Goal: Check status: Check status

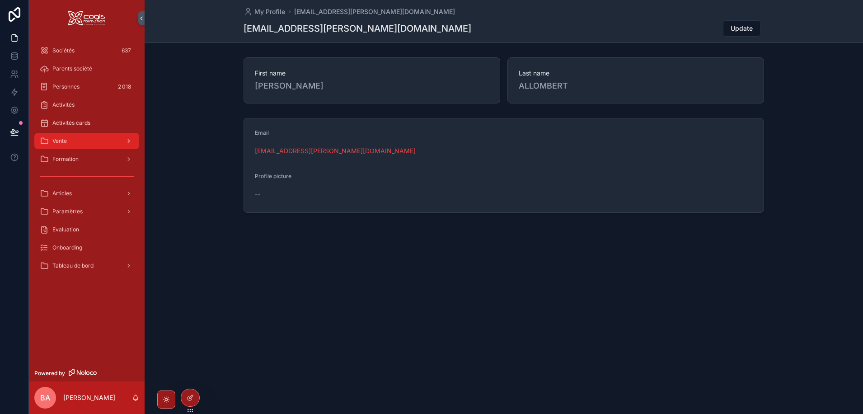
click at [84, 139] on div "Vente" at bounding box center [87, 141] width 94 height 14
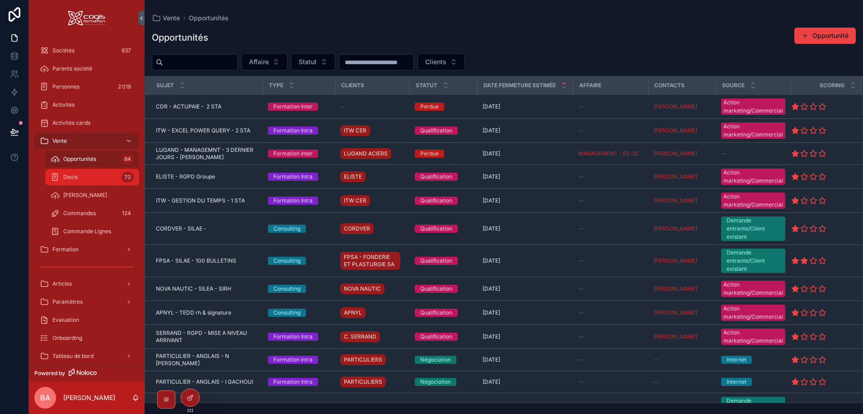
click at [67, 180] on span "Devis" at bounding box center [70, 176] width 14 height 7
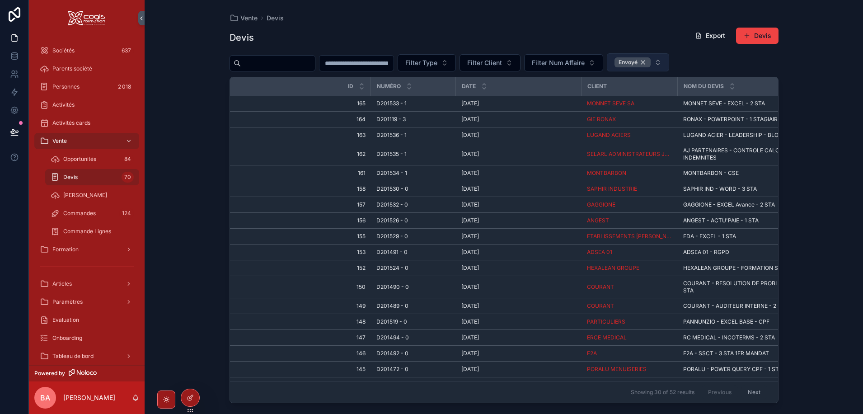
click at [650, 61] on div "Envoyé" at bounding box center [632, 62] width 36 height 10
click at [651, 62] on button "Statut" at bounding box center [629, 61] width 44 height 17
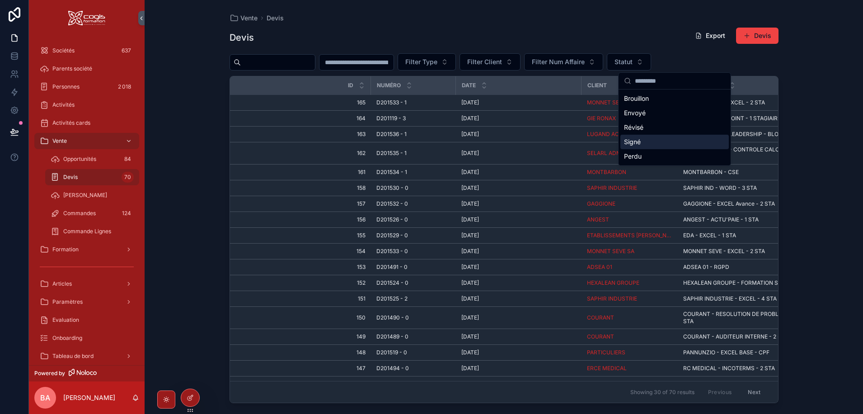
click at [635, 143] on div "Signé" at bounding box center [674, 142] width 108 height 14
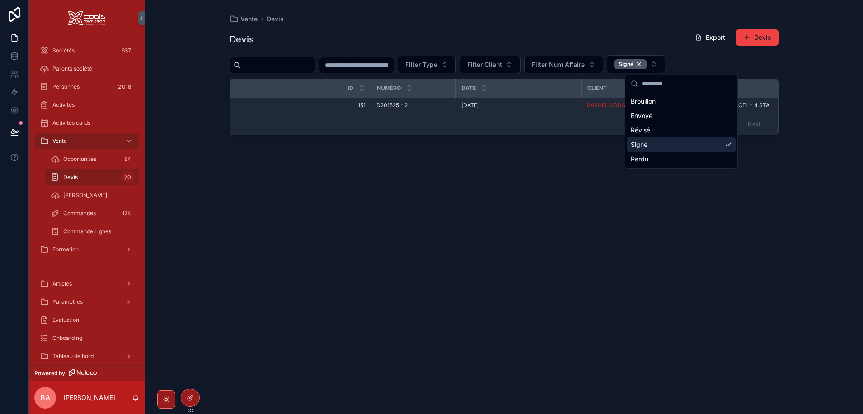
click at [457, 195] on div "Devis Export Devis Filter Type Filter Client Filter Num Affaire Signé Id Numéro…" at bounding box center [503, 212] width 549 height 379
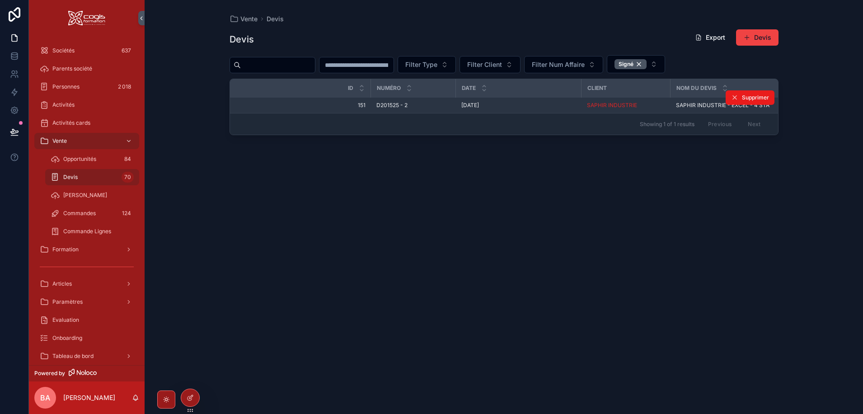
click at [304, 103] on span "151" at bounding box center [303, 105] width 125 height 7
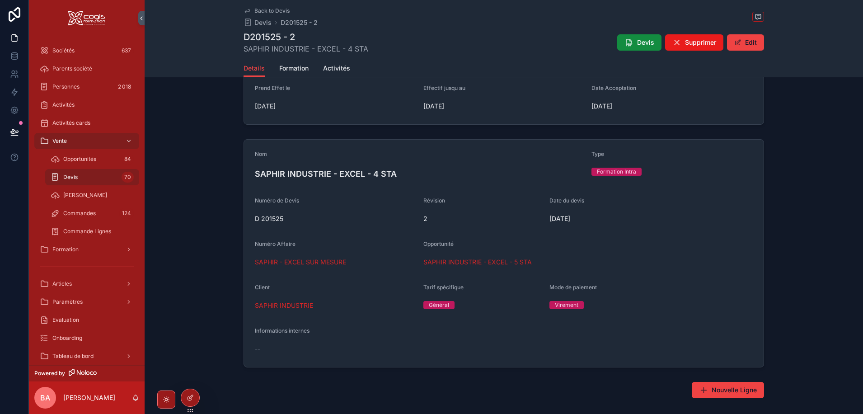
scroll to position [90, 0]
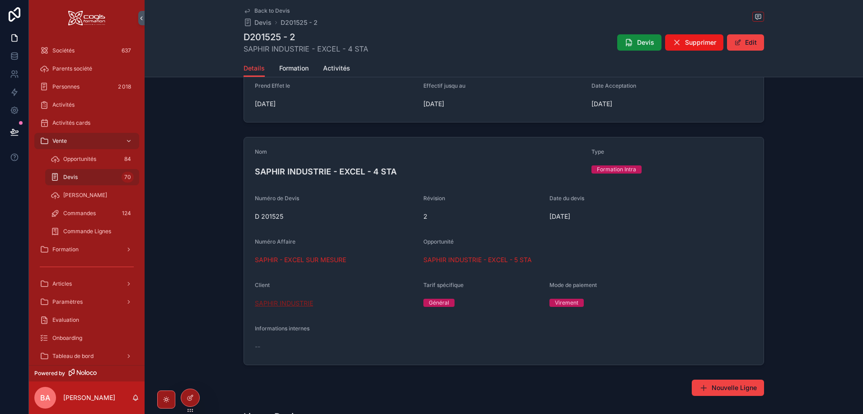
click at [274, 301] on span "SAPHIR INDUSTRIE" at bounding box center [284, 303] width 58 height 9
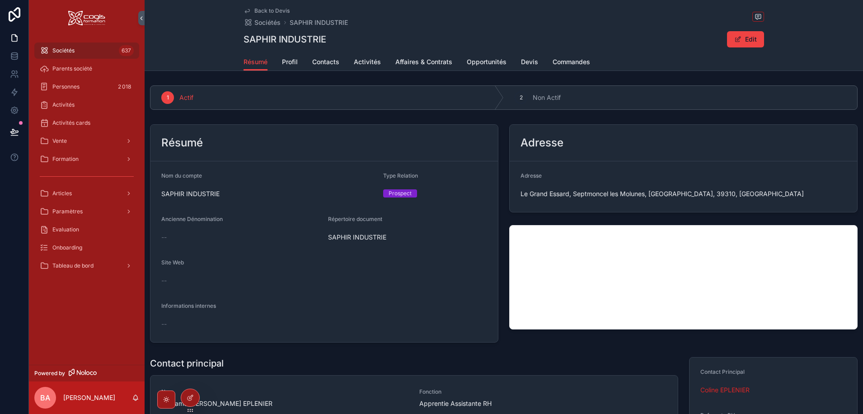
click at [267, 11] on span "Back to Devis" at bounding box center [271, 10] width 35 height 7
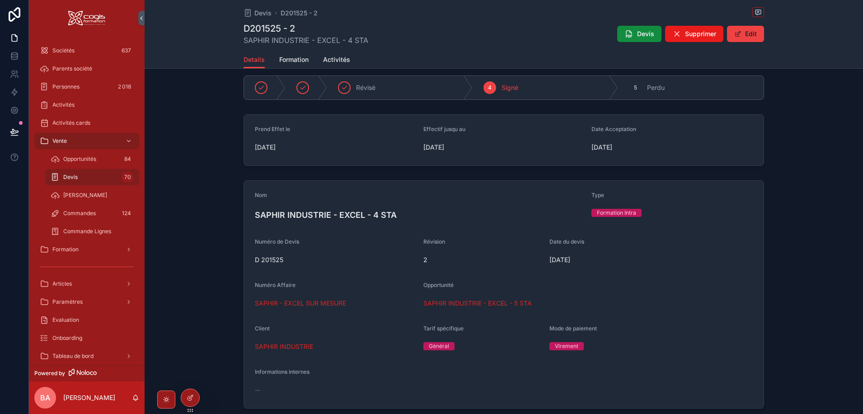
scroll to position [90, 0]
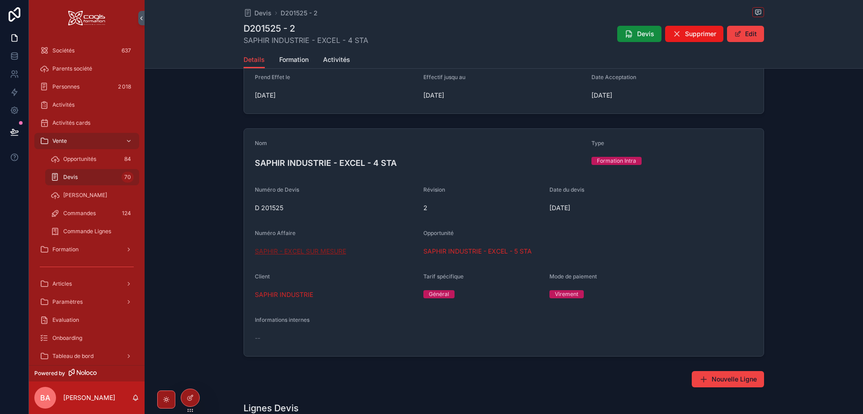
click at [275, 252] on span "SAPHIR - EXCEL SUR MESURE" at bounding box center [300, 251] width 91 height 9
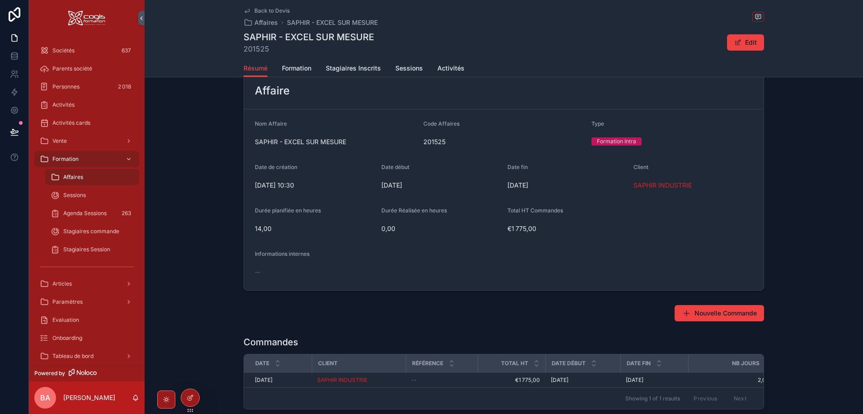
scroll to position [181, 0]
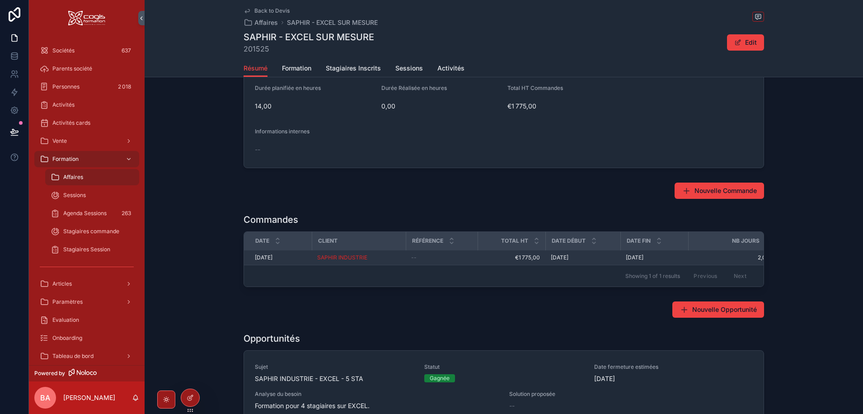
click at [272, 256] on span "[DATE]" at bounding box center [264, 257] width 18 height 7
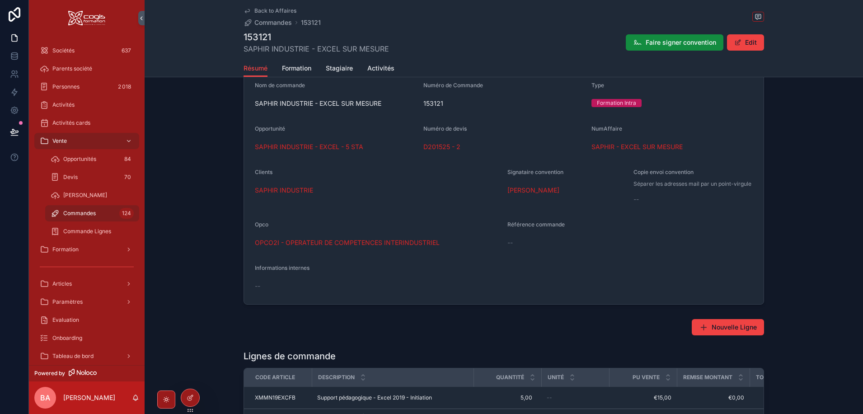
scroll to position [45, 0]
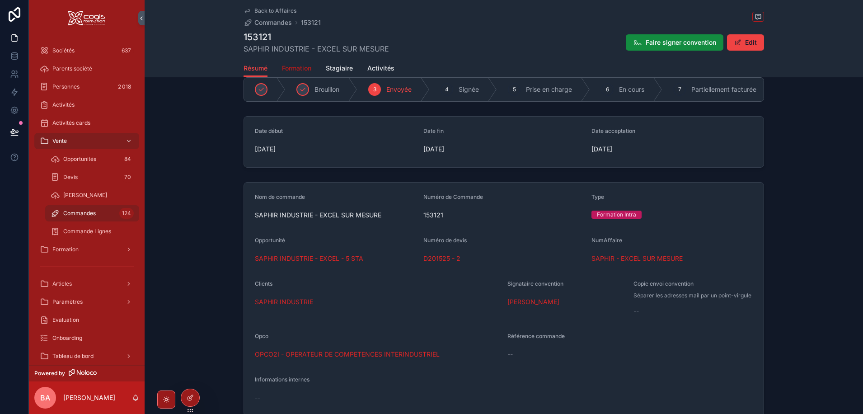
click at [295, 67] on span "Formation" at bounding box center [296, 68] width 29 height 9
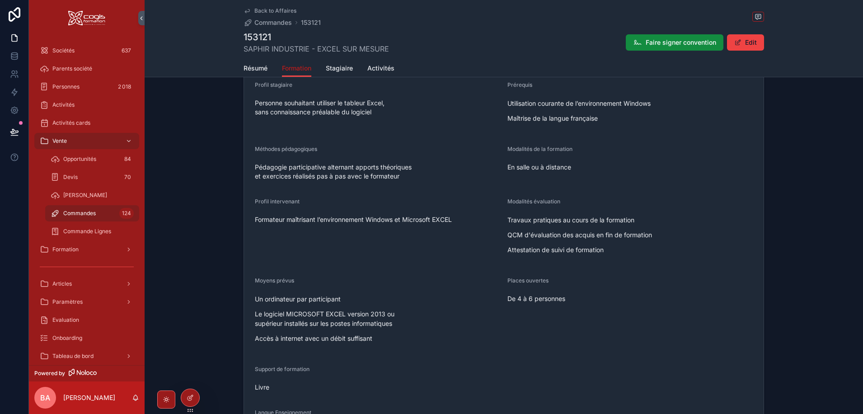
scroll to position [316, 0]
click at [379, 317] on p "Le logiciel MICROSOFT EXCEL version 2013 ou supérieur installés sur les postes …" at bounding box center [377, 315] width 245 height 19
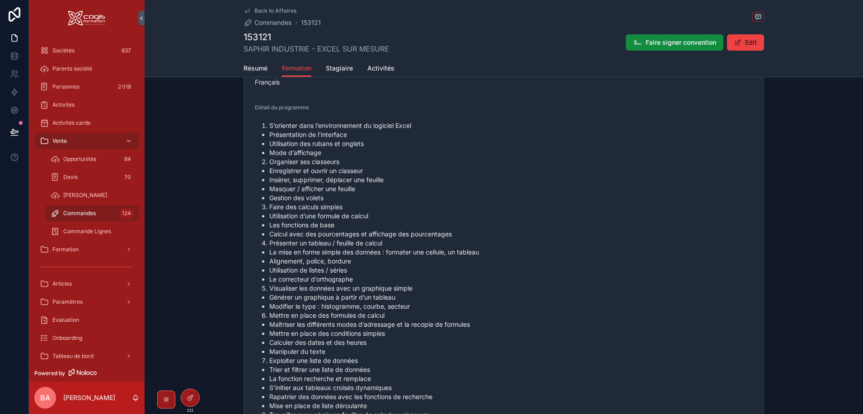
scroll to position [678, 0]
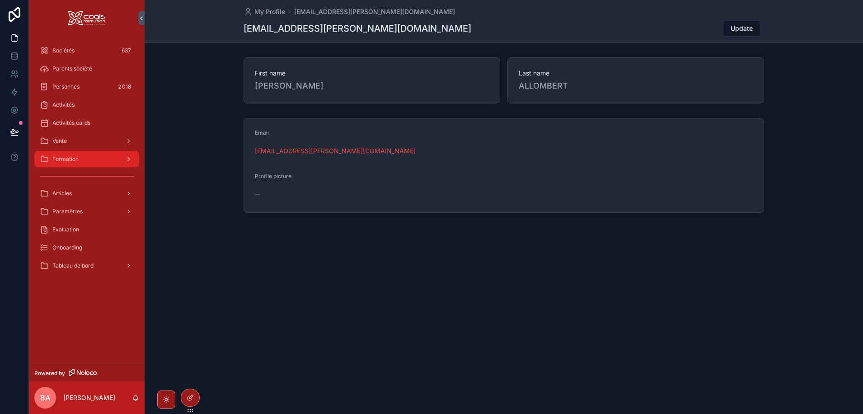
click at [54, 163] on div "Formation" at bounding box center [87, 159] width 94 height 14
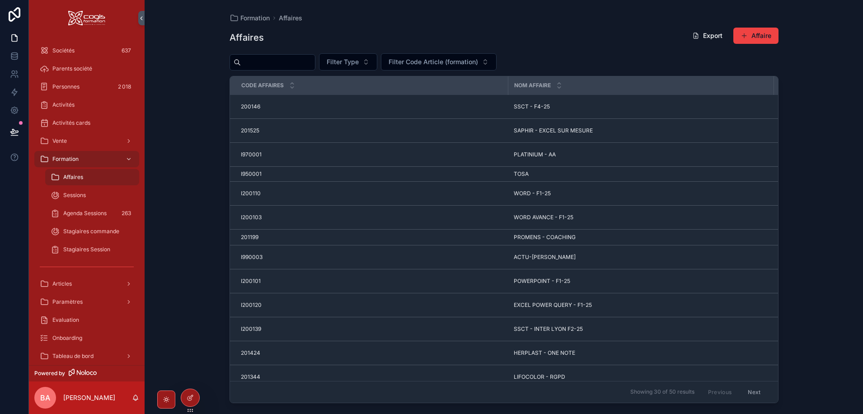
click at [67, 178] on span "Affaires" at bounding box center [73, 176] width 20 height 7
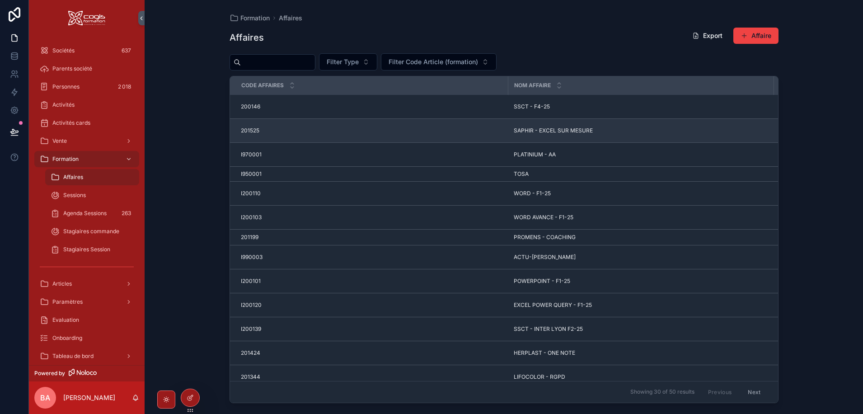
click at [571, 131] on span "SAPHIR - EXCEL SUR MESURE" at bounding box center [553, 130] width 79 height 7
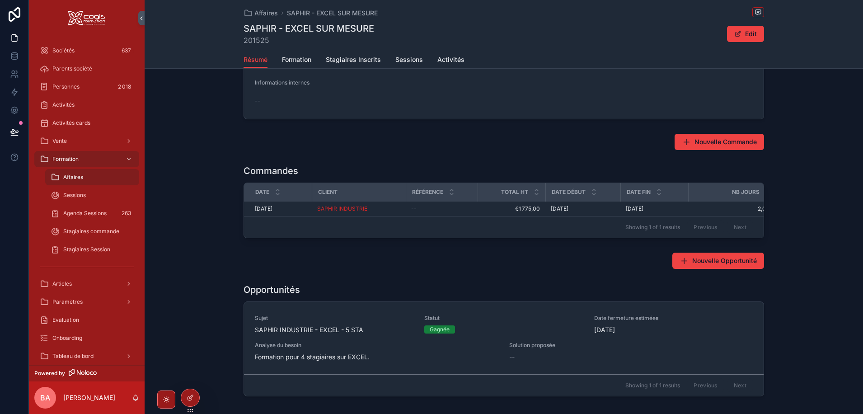
scroll to position [269, 0]
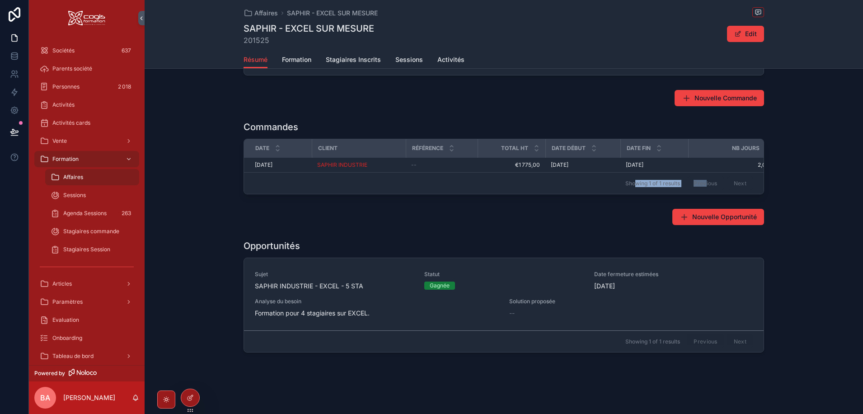
drag, startPoint x: 632, startPoint y: 188, endPoint x: 702, endPoint y: 187, distance: 70.0
click at [702, 187] on div "Showing 1 of 1 results Previous Next" at bounding box center [503, 183] width 519 height 22
click at [259, 161] on span "[DATE]" at bounding box center [264, 164] width 18 height 7
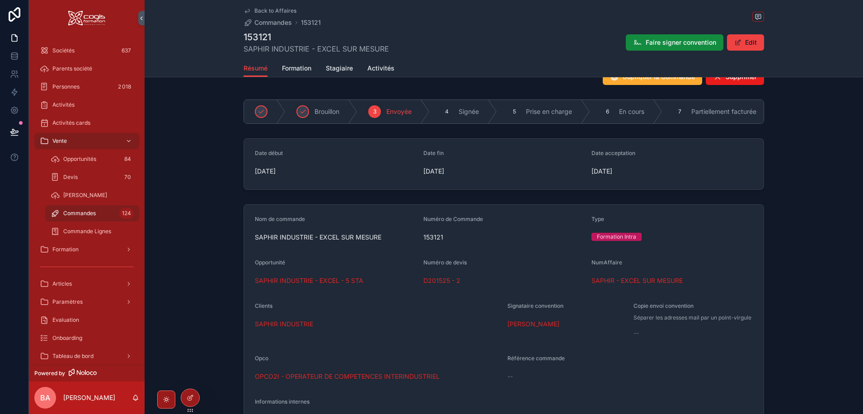
scroll to position [45, 0]
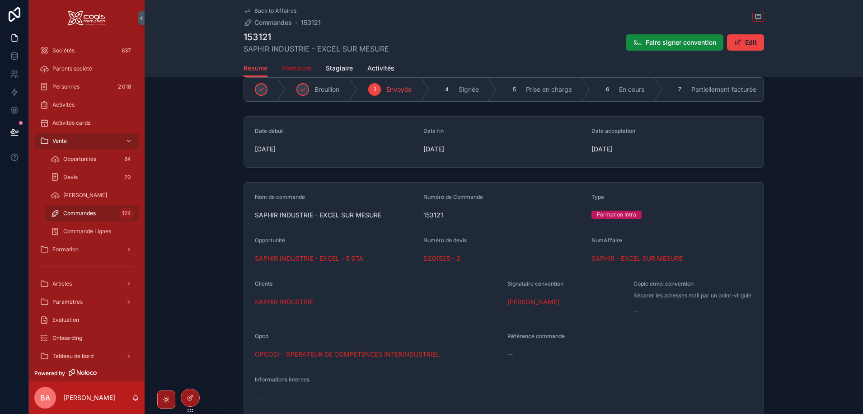
click at [285, 67] on span "Formation" at bounding box center [296, 68] width 29 height 9
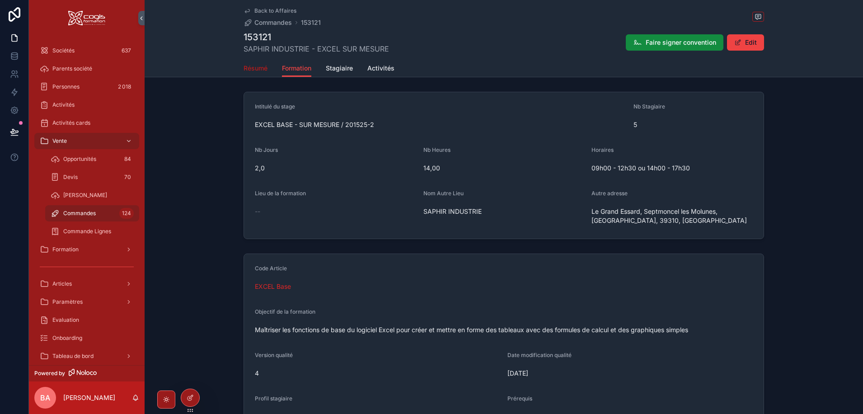
click at [257, 66] on span "Résumé" at bounding box center [255, 68] width 24 height 9
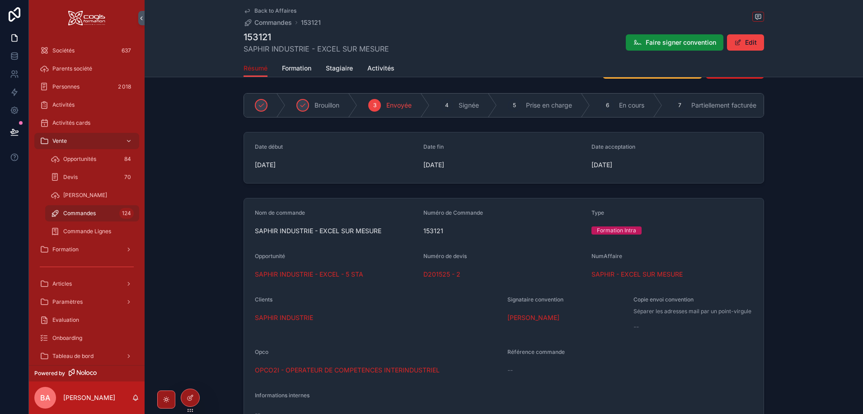
scroll to position [45, 0]
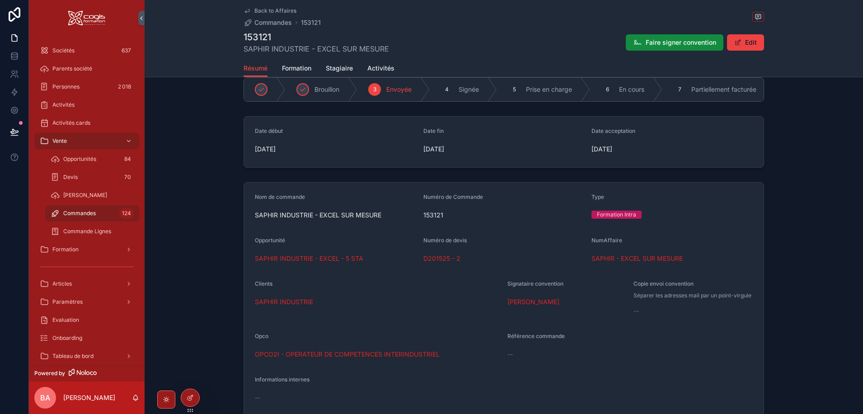
click at [267, 9] on span "Back to Affaires" at bounding box center [275, 10] width 42 height 7
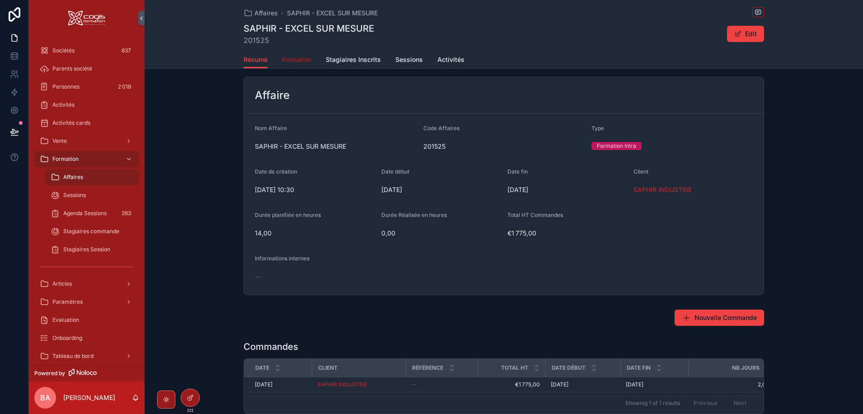
click at [293, 60] on span "Formation" at bounding box center [296, 59] width 29 height 9
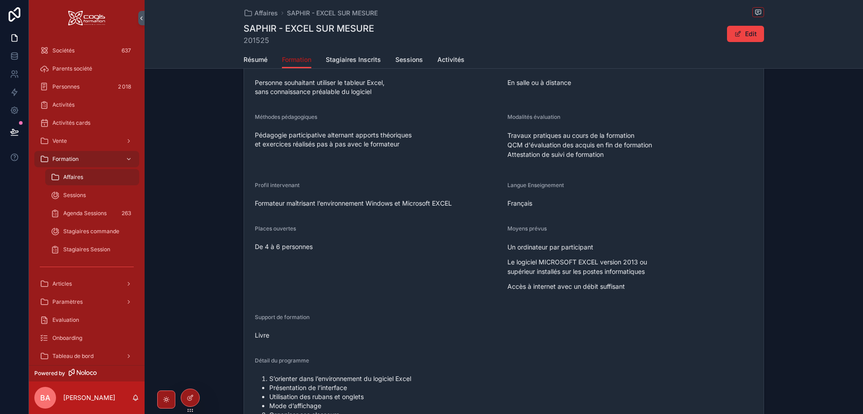
scroll to position [226, 0]
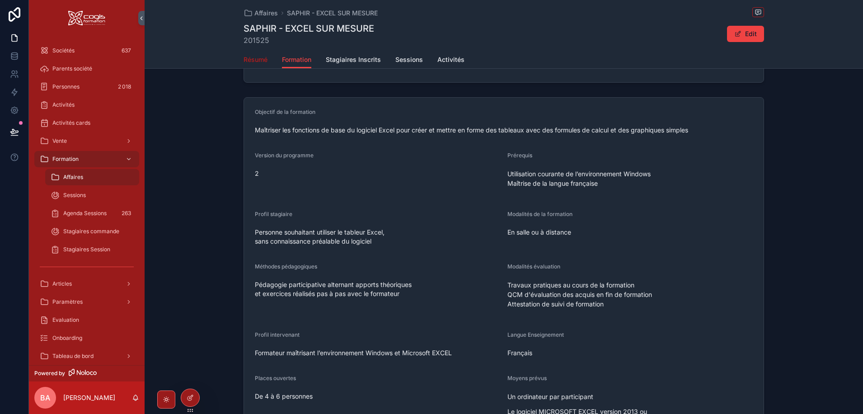
click at [257, 58] on span "Résumé" at bounding box center [255, 59] width 24 height 9
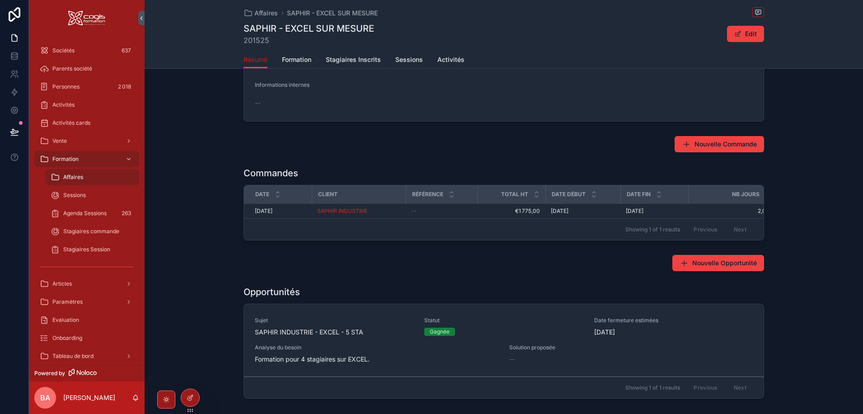
scroll to position [226, 0]
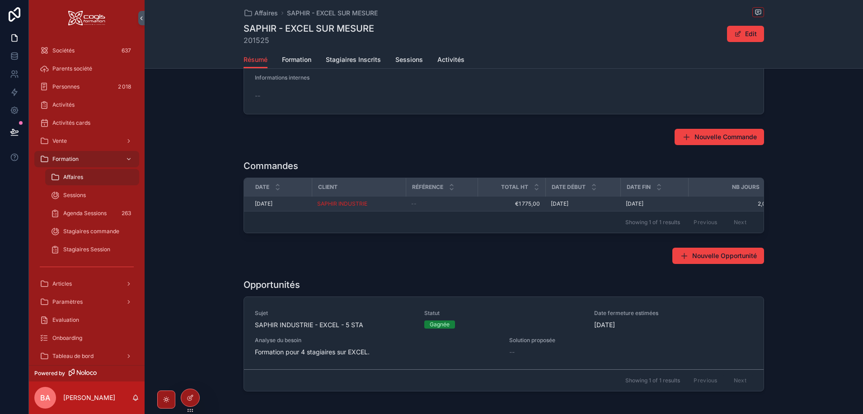
click at [272, 200] on span "[DATE]" at bounding box center [264, 203] width 18 height 7
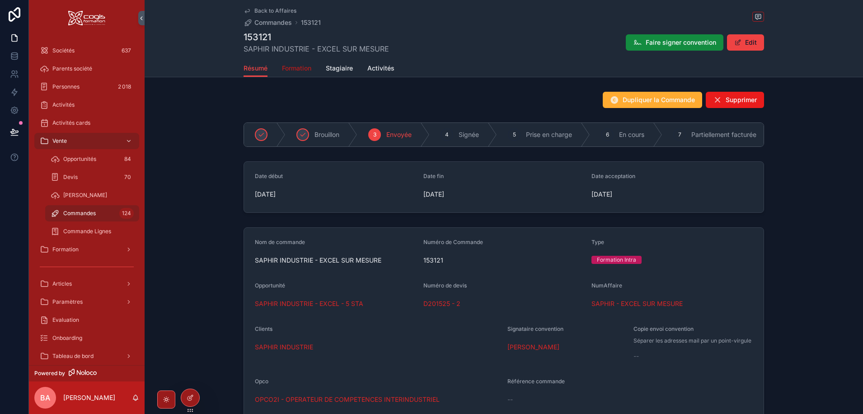
click at [296, 65] on span "Formation" at bounding box center [296, 68] width 29 height 9
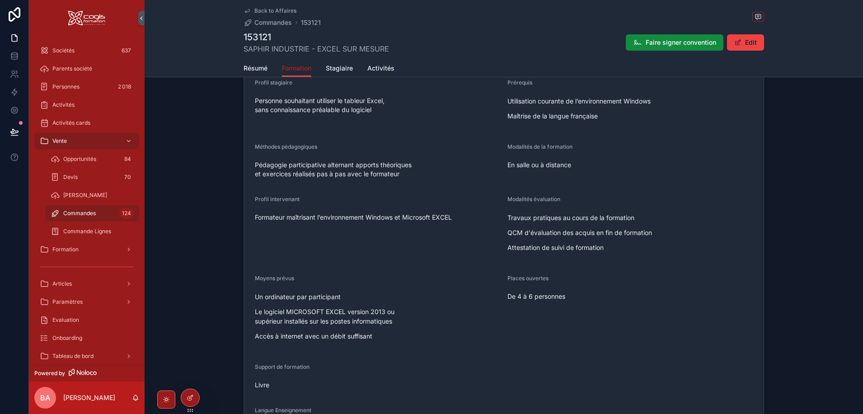
scroll to position [181, 0]
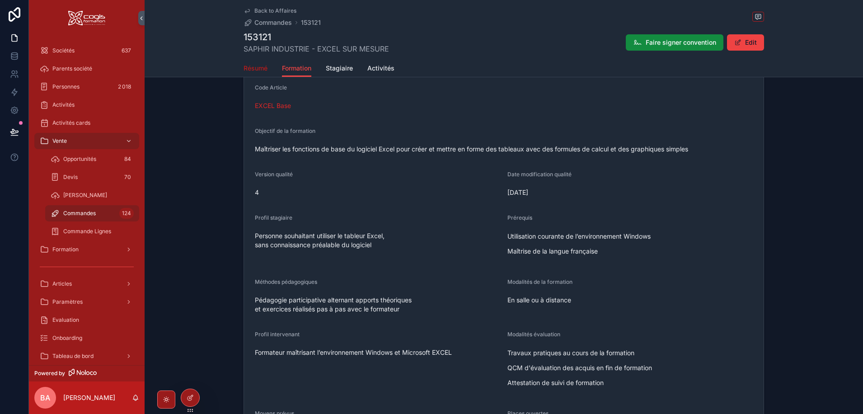
click at [253, 65] on span "Résumé" at bounding box center [255, 68] width 24 height 9
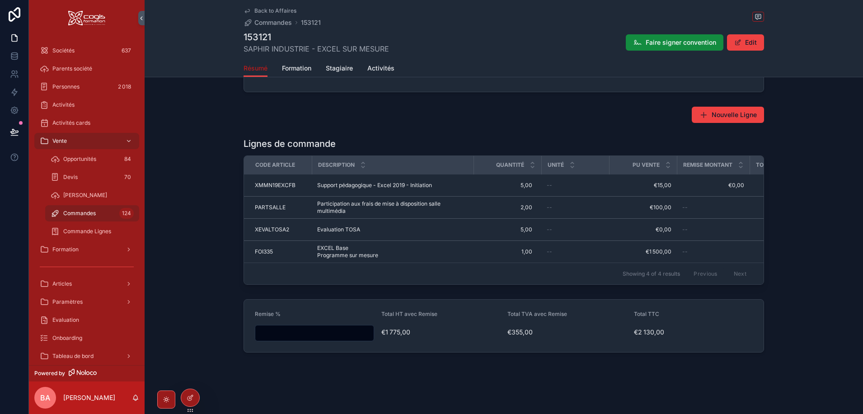
scroll to position [378, 0]
click at [333, 66] on span "Stagiaire" at bounding box center [339, 68] width 27 height 9
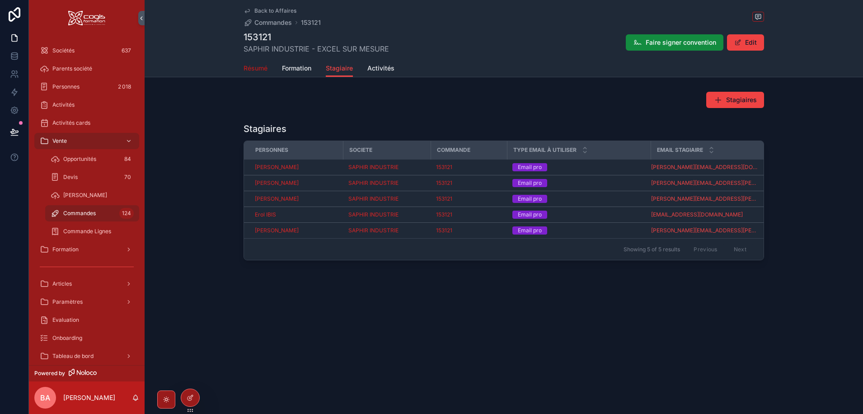
click at [244, 65] on span "Résumé" at bounding box center [255, 68] width 24 height 9
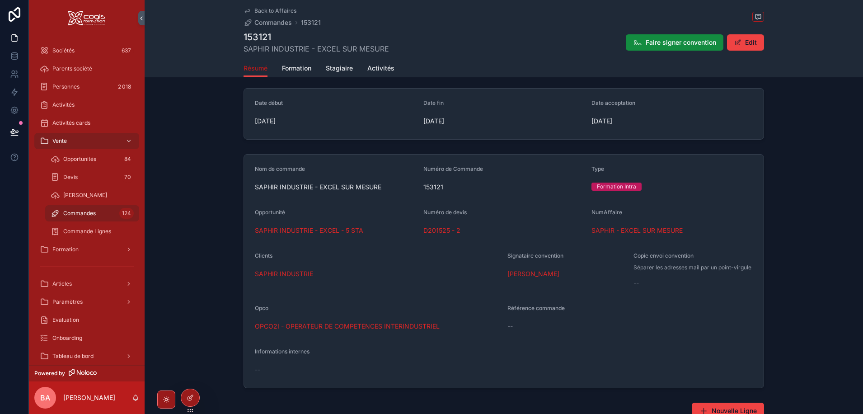
scroll to position [90, 0]
